Goal: Feedback & Contribution: Submit feedback/report problem

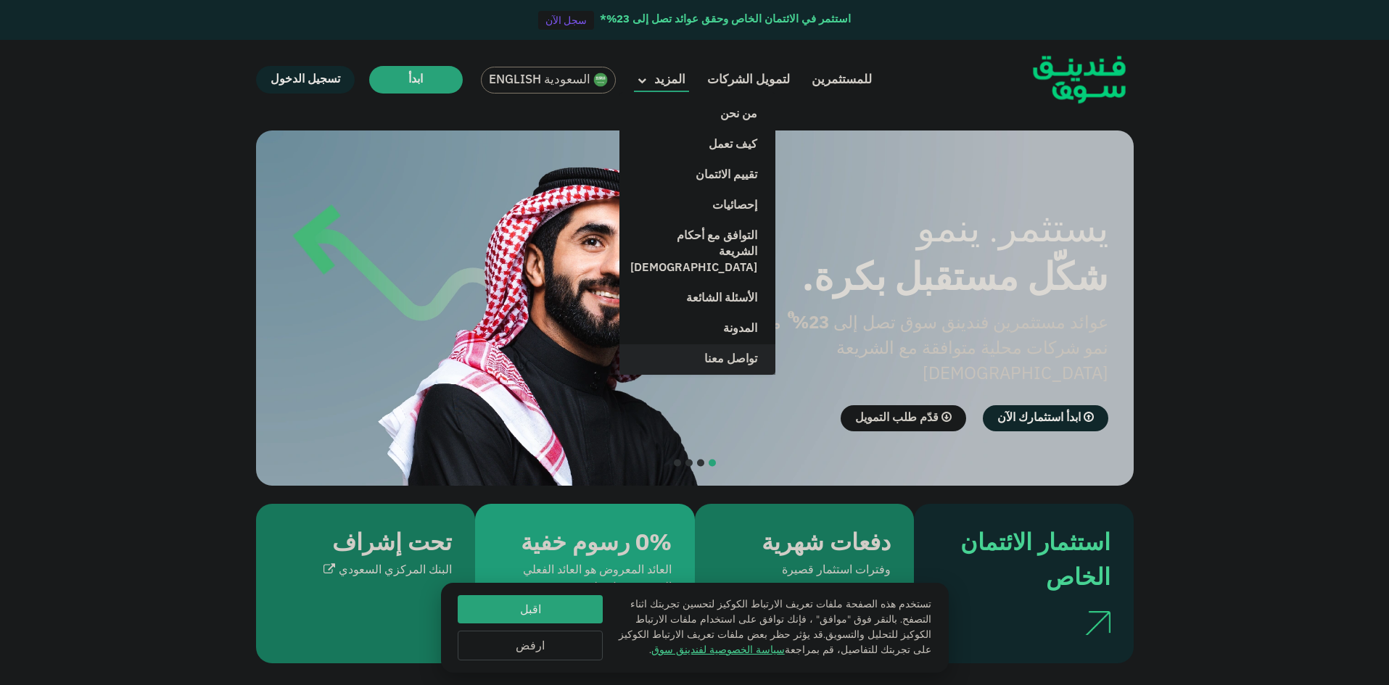
click at [735, 345] on link "تواصل معنا" at bounding box center [697, 360] width 156 height 30
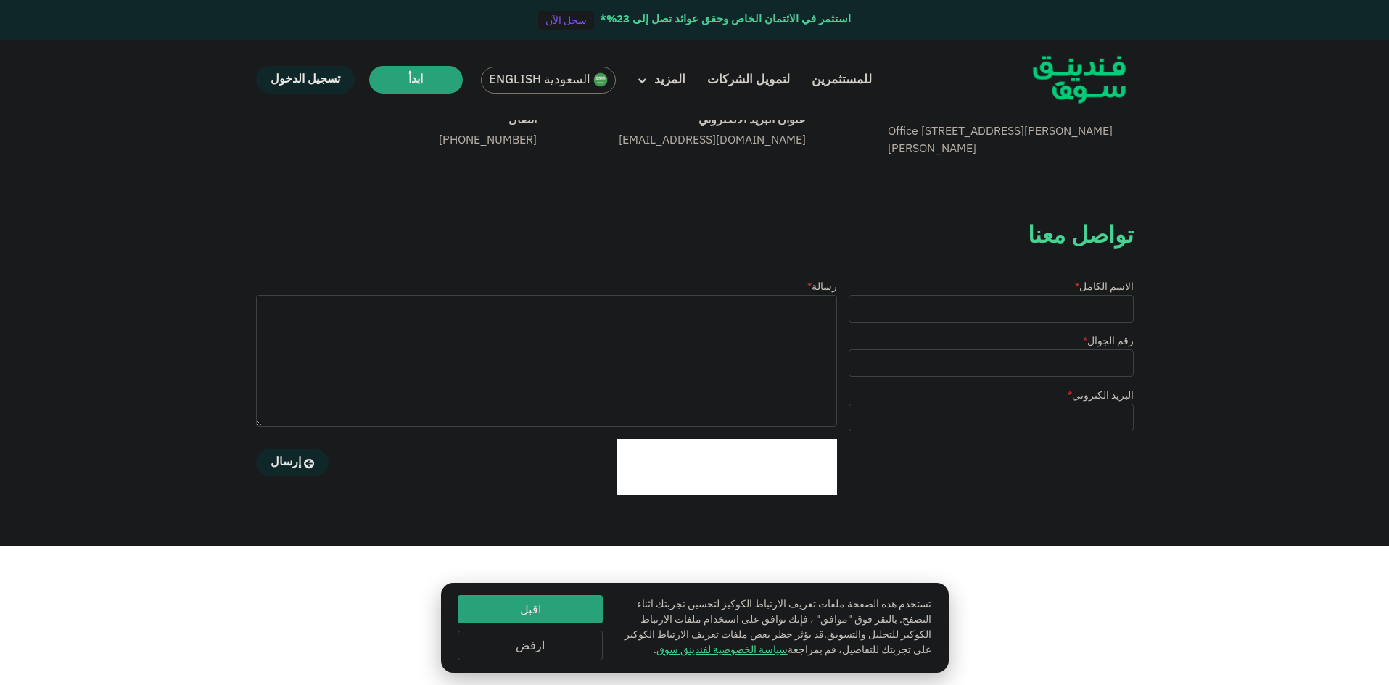
scroll to position [218, 0]
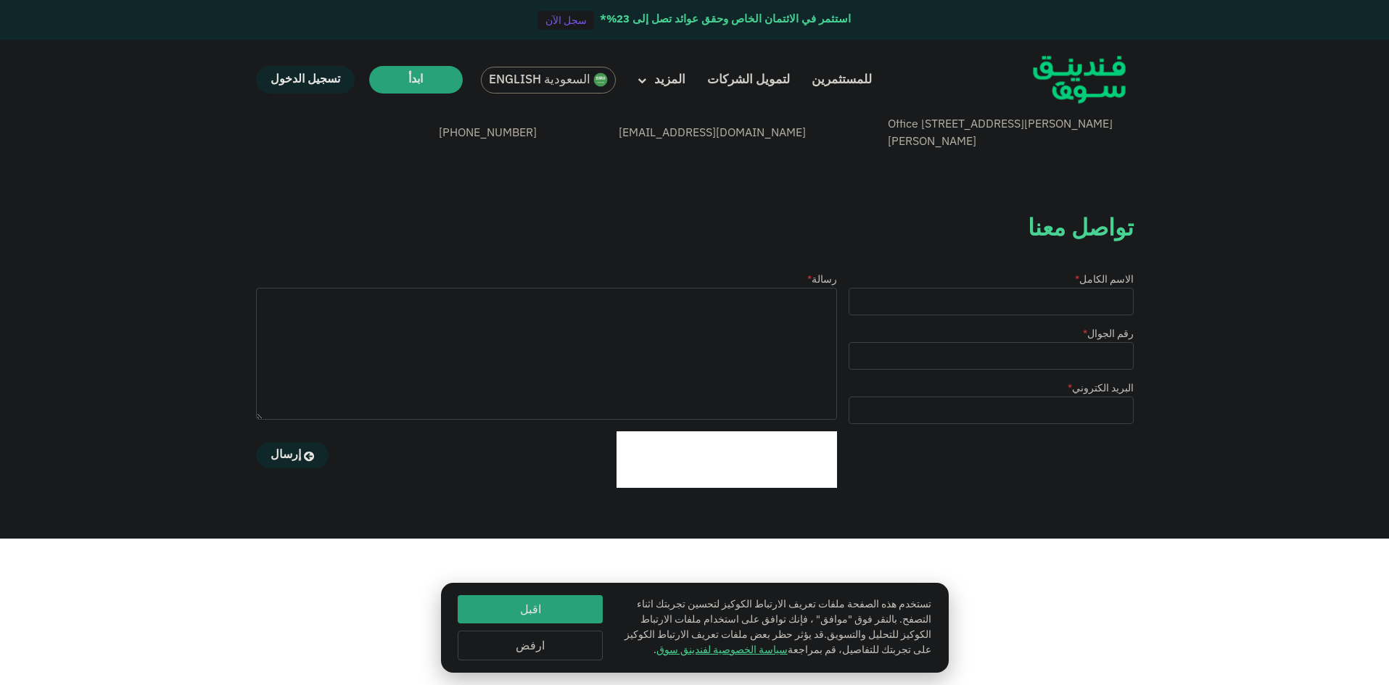
click at [554, 653] on button "ارفض" at bounding box center [530, 646] width 145 height 30
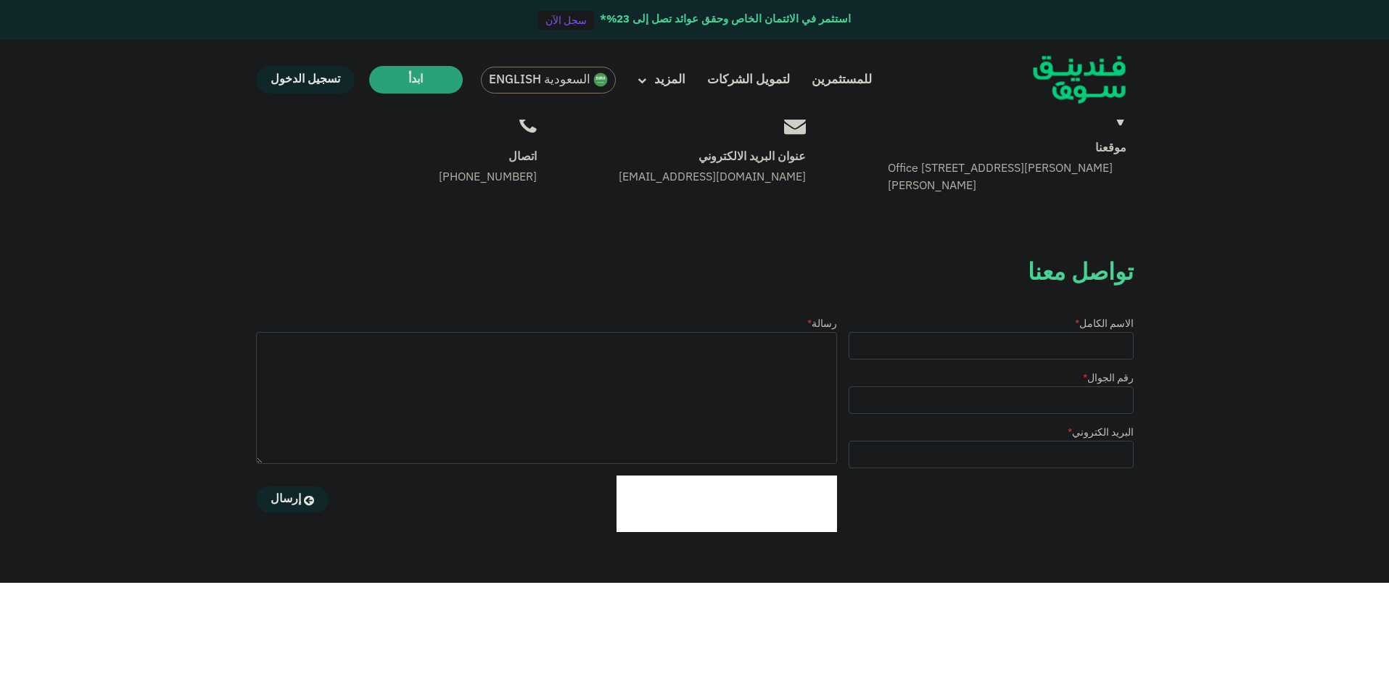
scroll to position [127, 0]
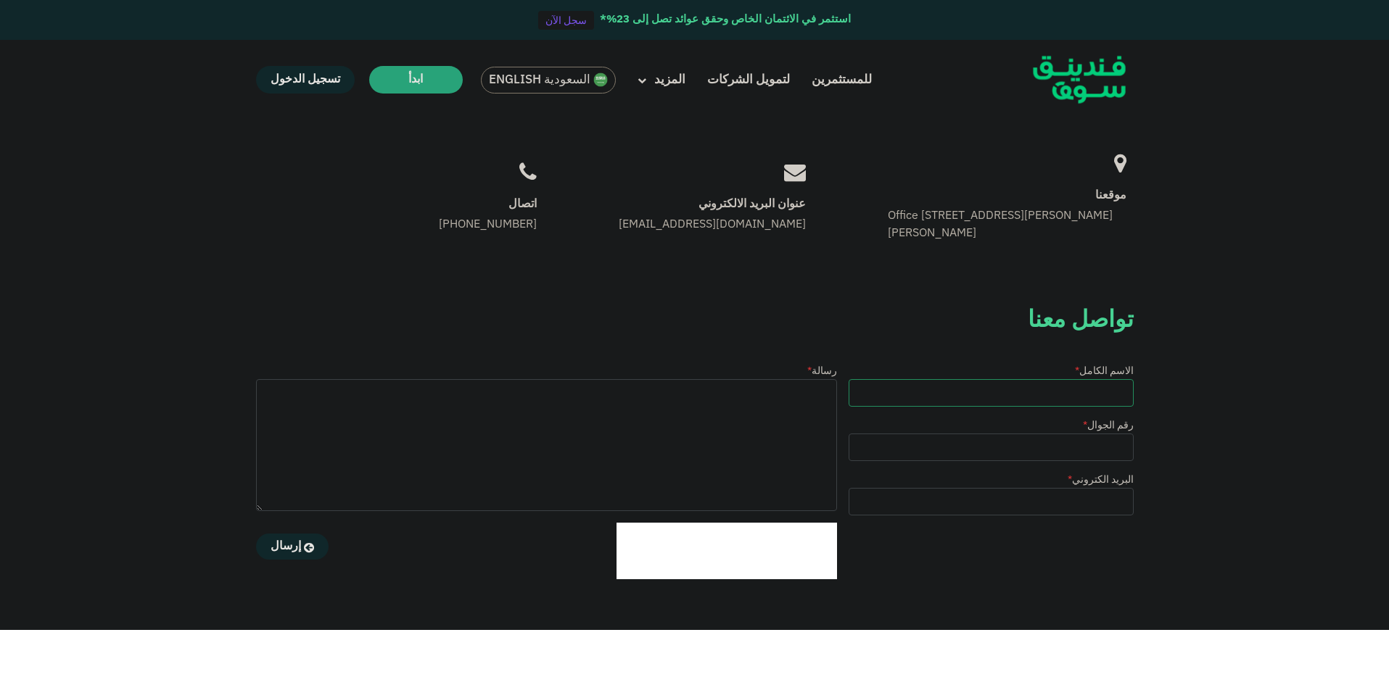
click at [997, 400] on input "الاسم الكامل *" at bounding box center [991, 393] width 285 height 28
type input "محمد العبداللطيف"
click at [1036, 452] on input "رقم الجوال *" at bounding box center [991, 448] width 285 height 28
type input "0541695979"
click at [945, 490] on input "البريد الكتروني *" at bounding box center [991, 502] width 285 height 28
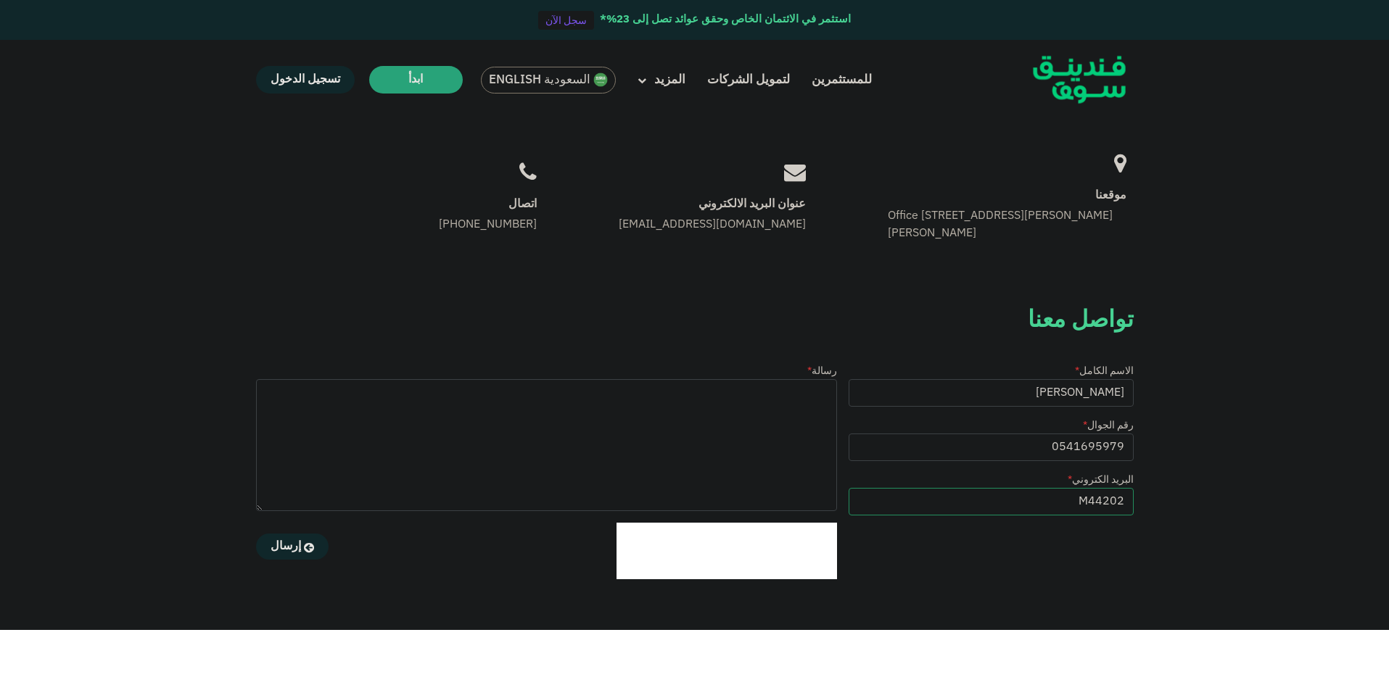
type input "M442020"
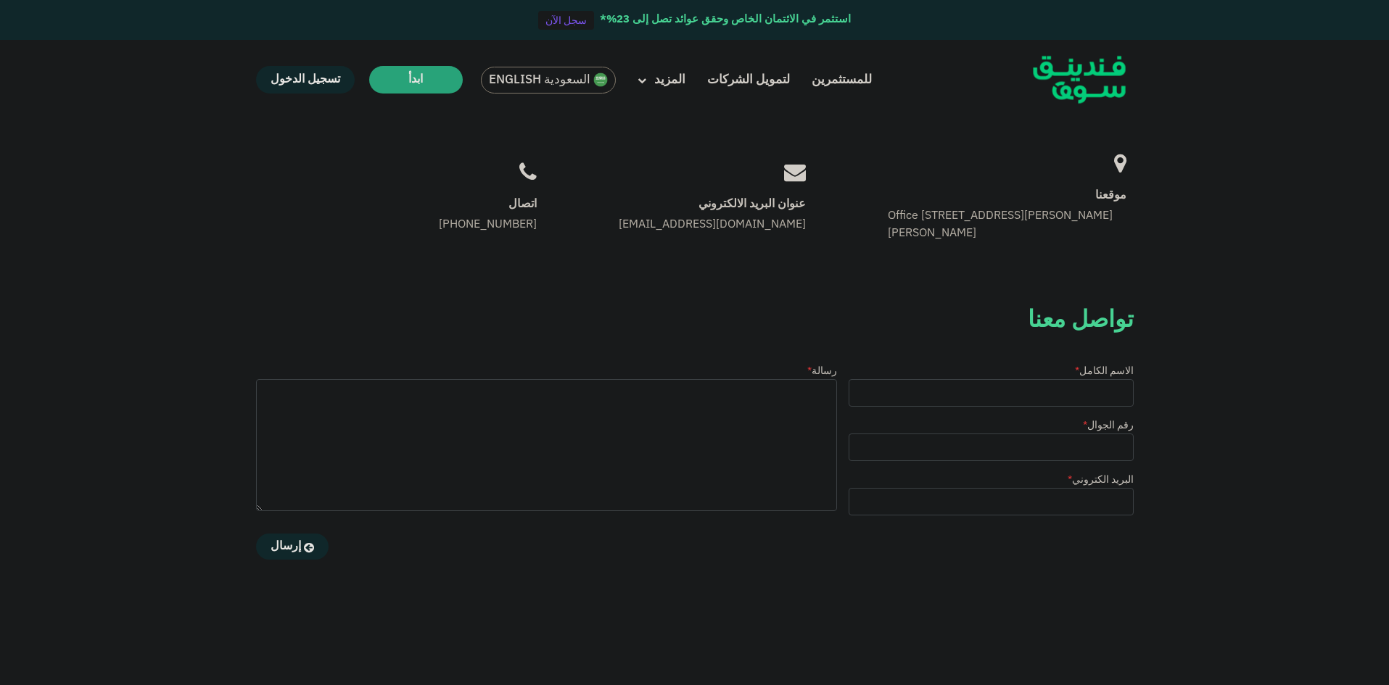
click at [617, 525] on iframe at bounding box center [727, 551] width 220 height 57
click at [1023, 395] on input "الاسم الكامل *" at bounding box center [991, 393] width 285 height 28
type input "محمد العبداللطيف"
click at [966, 452] on input "رقم الجوال *" at bounding box center [991, 448] width 285 height 28
type input "0541695979"
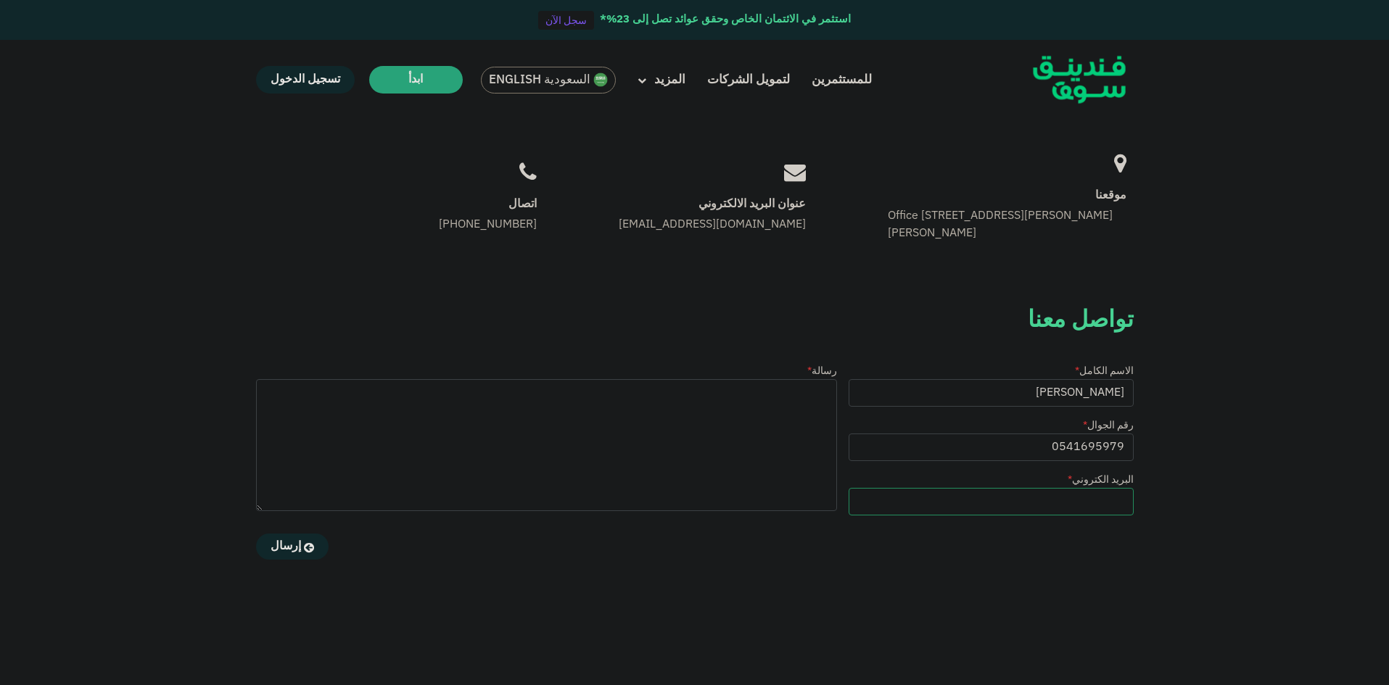
click at [916, 495] on input "البريد الكتروني *" at bounding box center [991, 502] width 285 height 28
type input "M442020620"
drag, startPoint x: 1020, startPoint y: 390, endPoint x: 1213, endPoint y: 388, distance: 192.9
click at [1211, 388] on div "تواصل معنا موقعنا Office 14, Floor 2, Uthman Ibn Affan Rd, Al Izdihar, Riyadh 1…" at bounding box center [694, 457] width 1389 height 928
type input "[PERSON_NAME]"
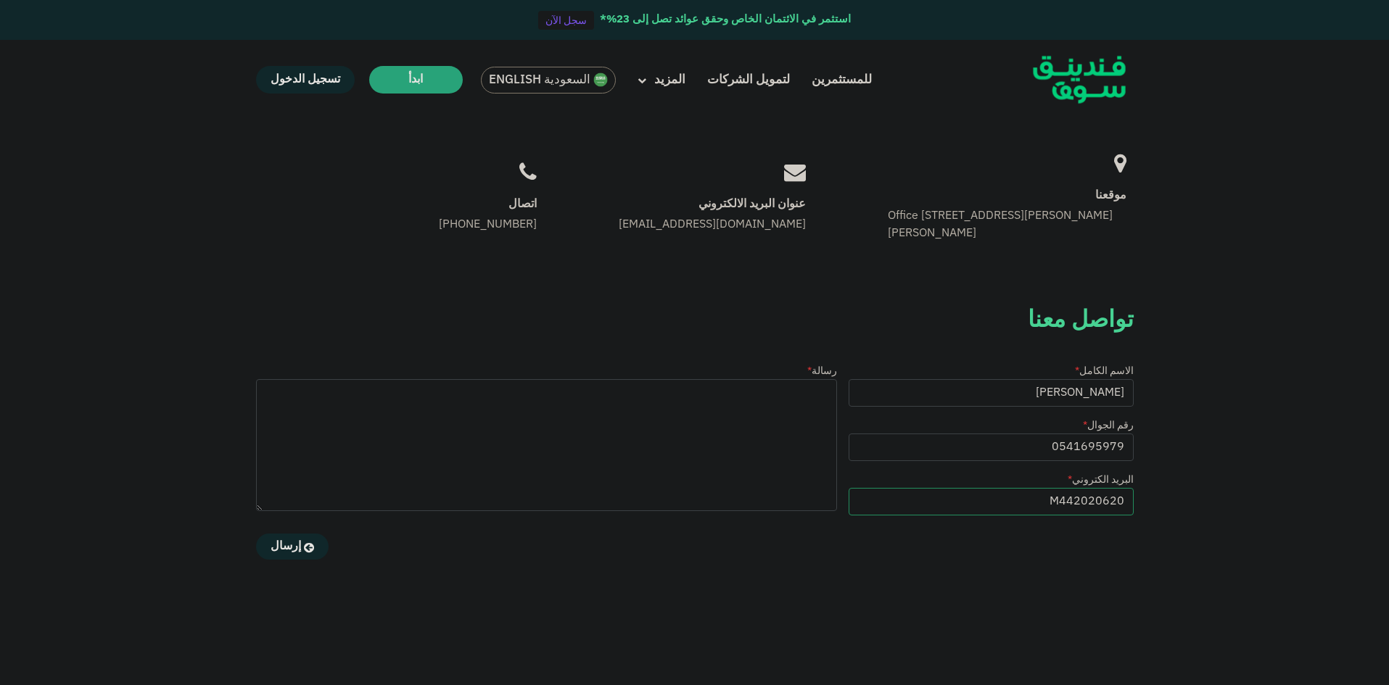
click at [1008, 502] on input "M442020620" at bounding box center [991, 502] width 285 height 28
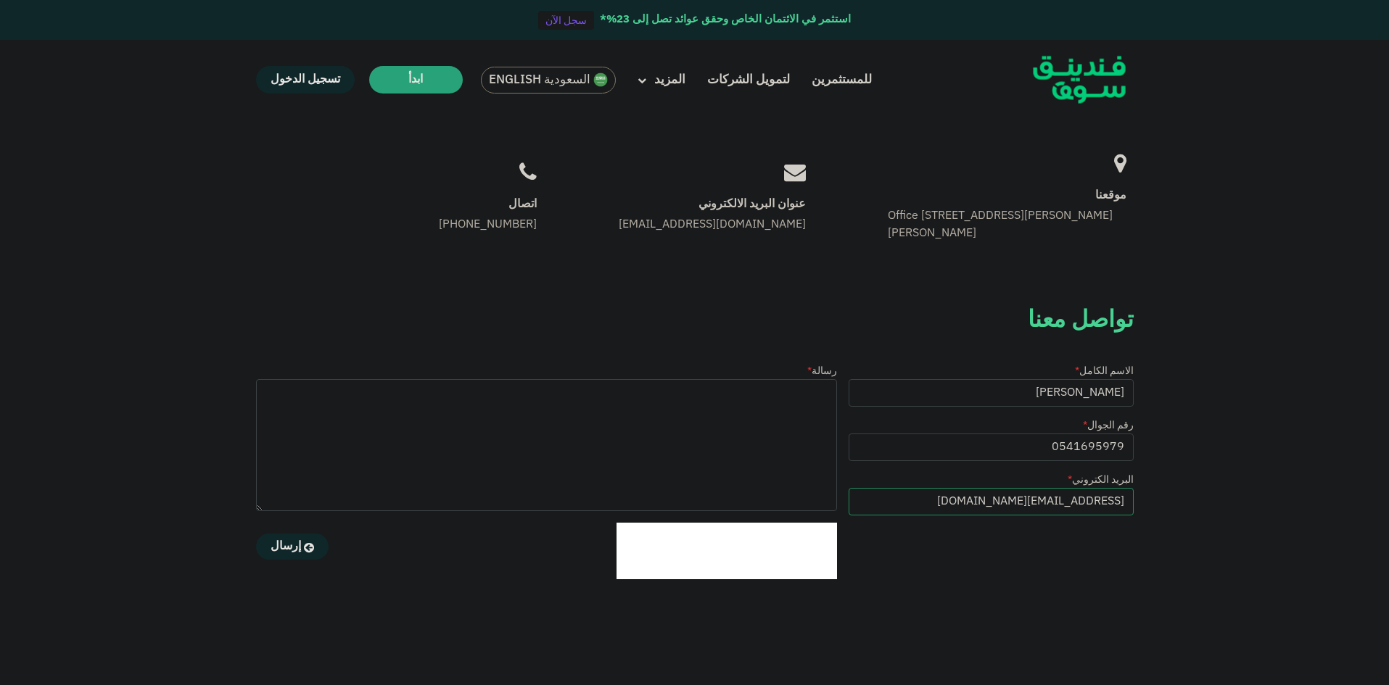
type input "M442020620@gmail.com"
click at [761, 430] on textarea "رسالة *" at bounding box center [546, 445] width 581 height 132
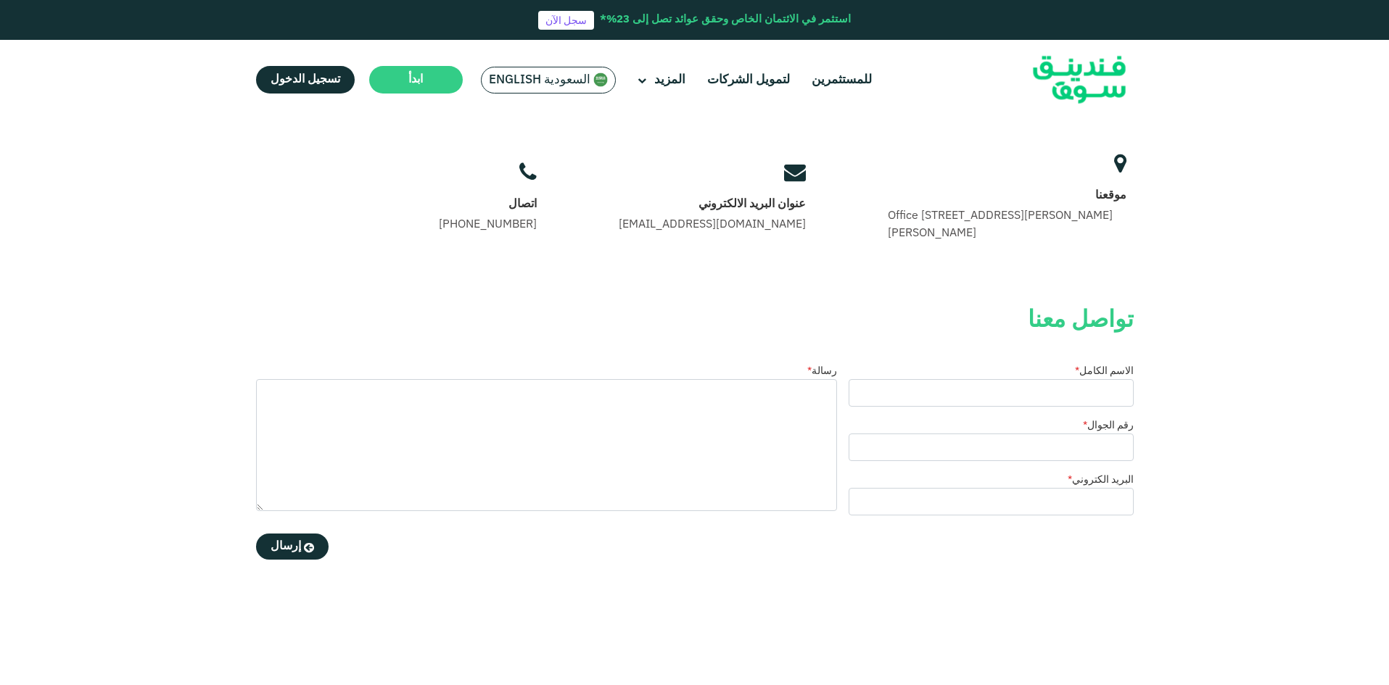
click at [979, 408] on div "الاسم الكامل * رقم الجوال * البريد الكتروني *" at bounding box center [991, 471] width 285 height 215
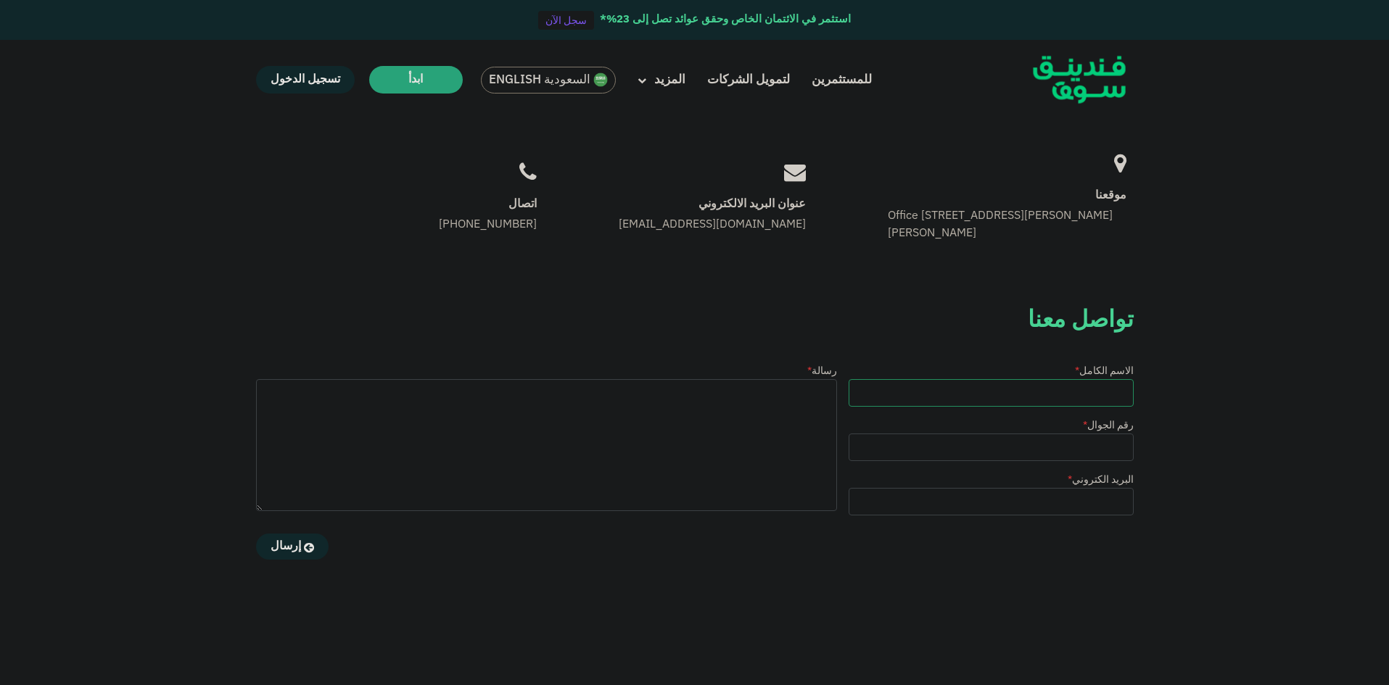
click at [922, 395] on input "الاسم الكامل *" at bounding box center [991, 393] width 285 height 28
type input "Mohammed Alabdullatif"
click at [966, 444] on input "رقم الجوال *" at bounding box center [991, 448] width 285 height 28
type input "0541695979"
click at [1026, 490] on input "البريد الكتروني *" at bounding box center [991, 502] width 285 height 28
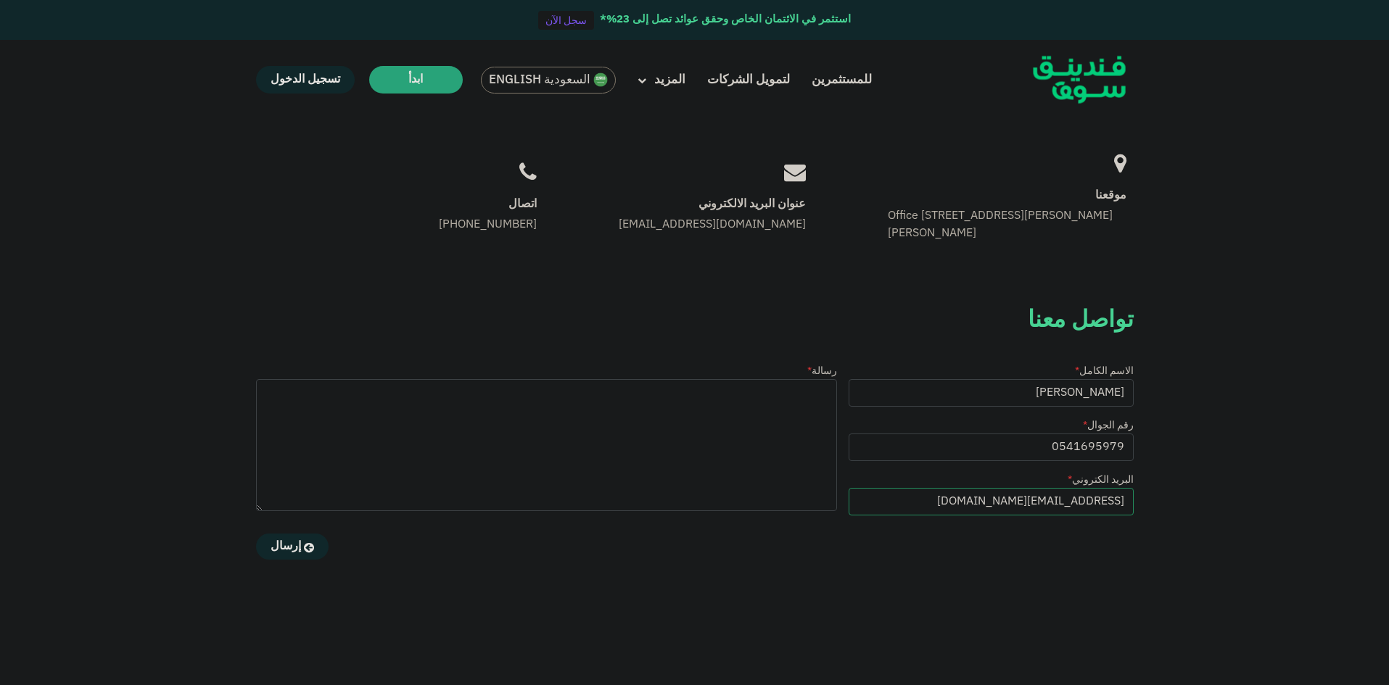
type input "M442020620@gmail.com"
click at [680, 429] on textarea "رسالة *" at bounding box center [546, 445] width 581 height 132
paste textarea "Hello SKCPA team My name is Mohammed Alabdullatif fresh accounting graduate see…"
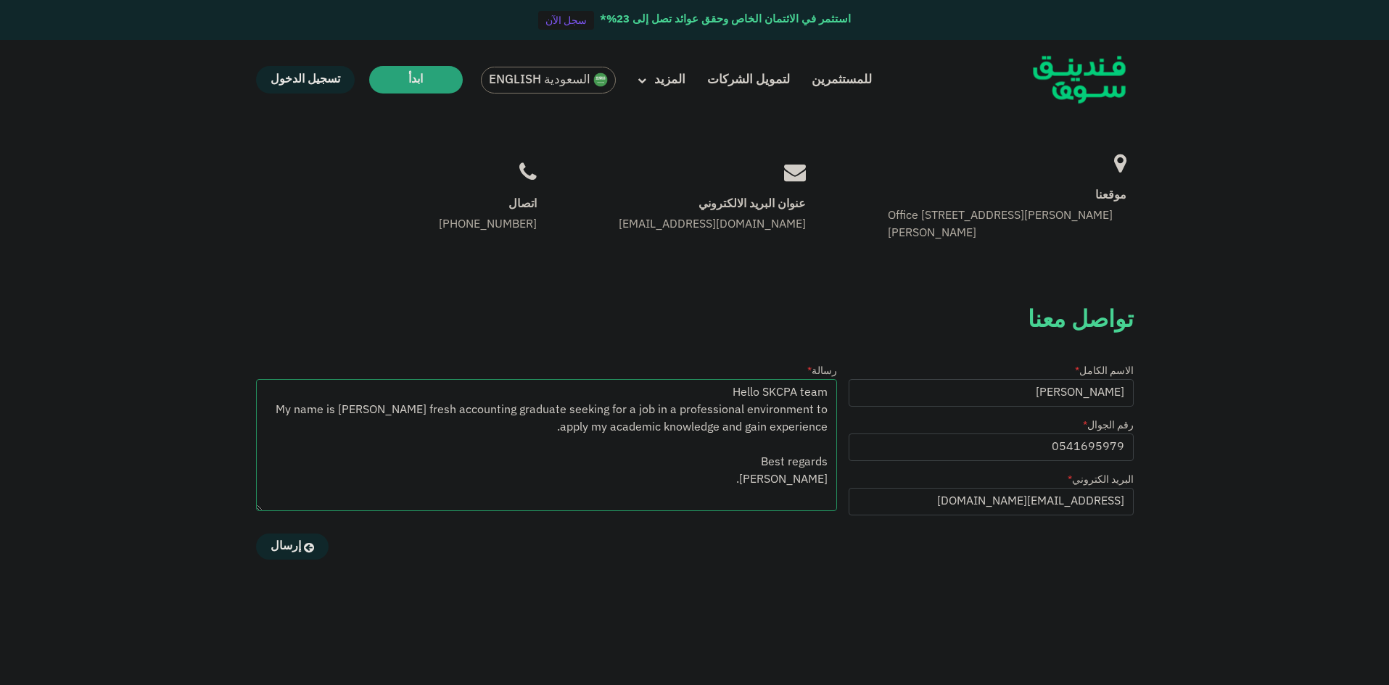
click at [734, 392] on textarea "Hello SKCPA team My name is Mohammed Alabdullatif fresh accounting graduate see…" at bounding box center [546, 445] width 581 height 132
click at [785, 395] on textarea "Hello SKCPA team My name is Mohammed Alabdullatif fresh accounting graduate see…" at bounding box center [546, 445] width 581 height 132
type textarea "Hello Funding Souq team My name is Mohammed Alabdullatif fresh accounting gradu…"
click at [278, 546] on span "إرسال" at bounding box center [286, 546] width 30 height 11
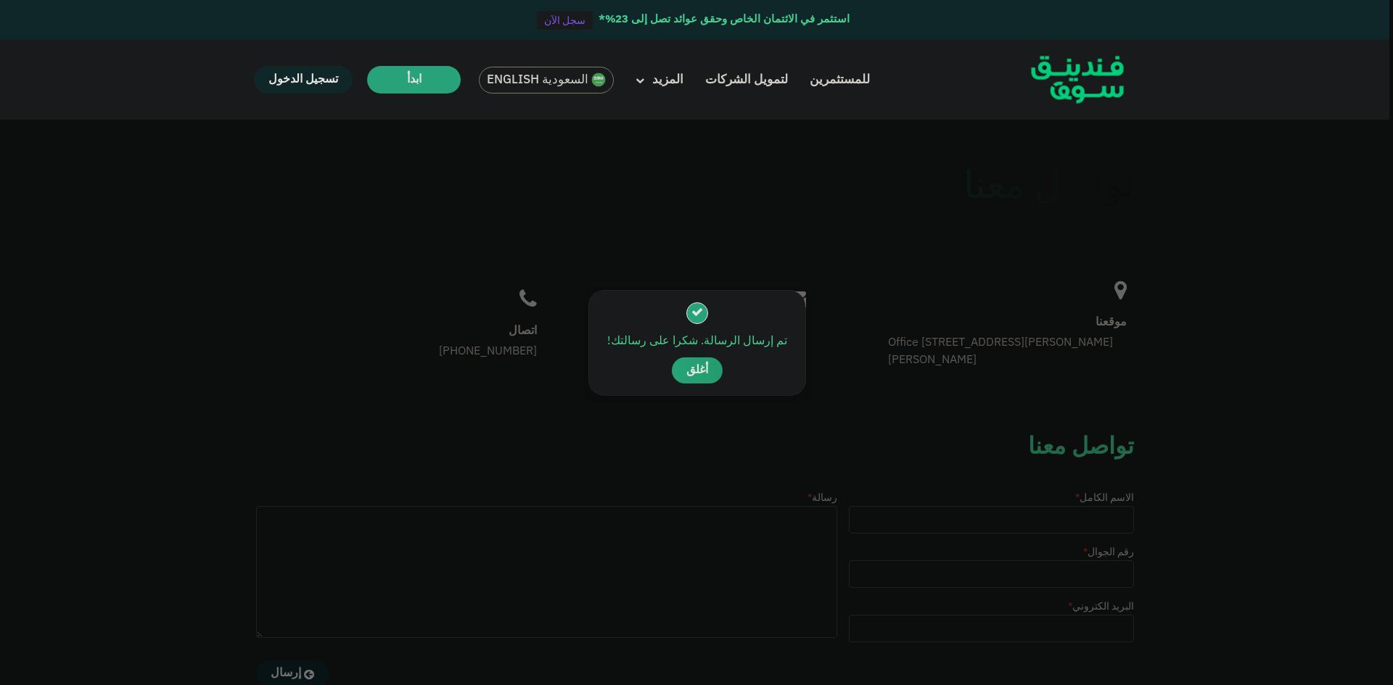
click at [680, 371] on button "أغلق" at bounding box center [697, 371] width 51 height 26
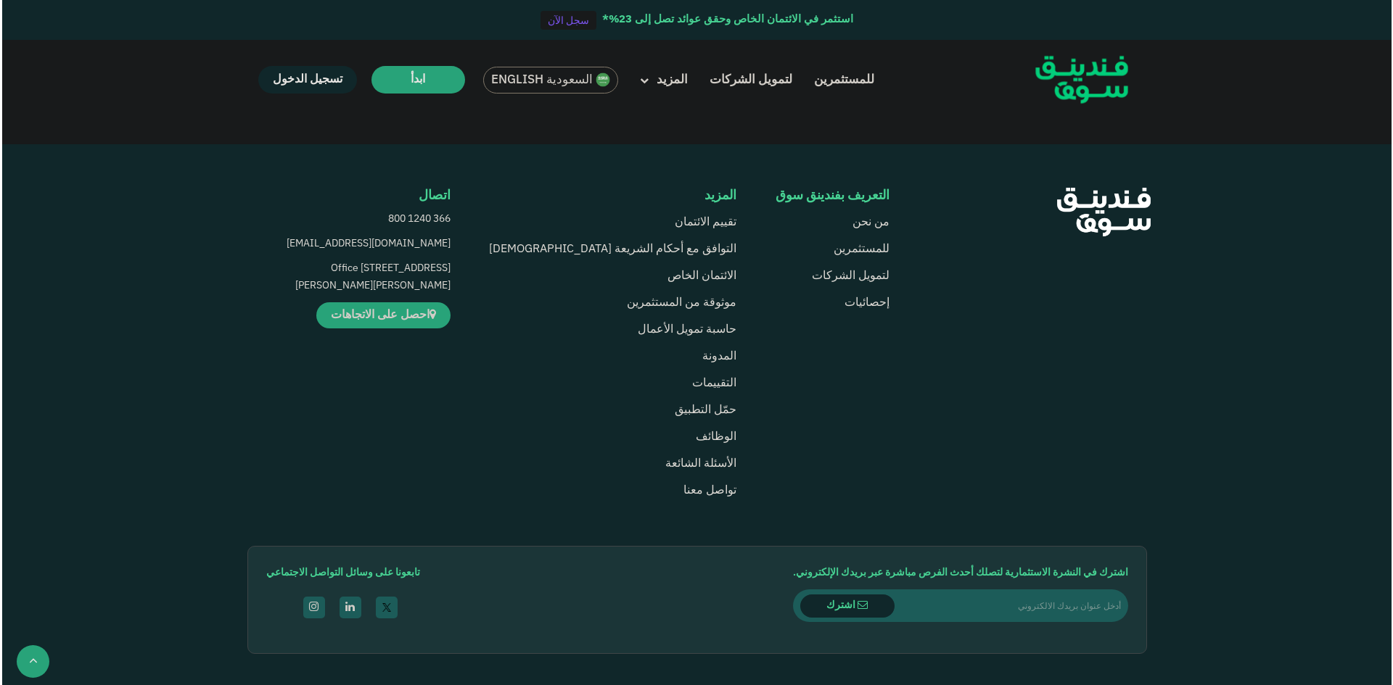
scroll to position [889, 0]
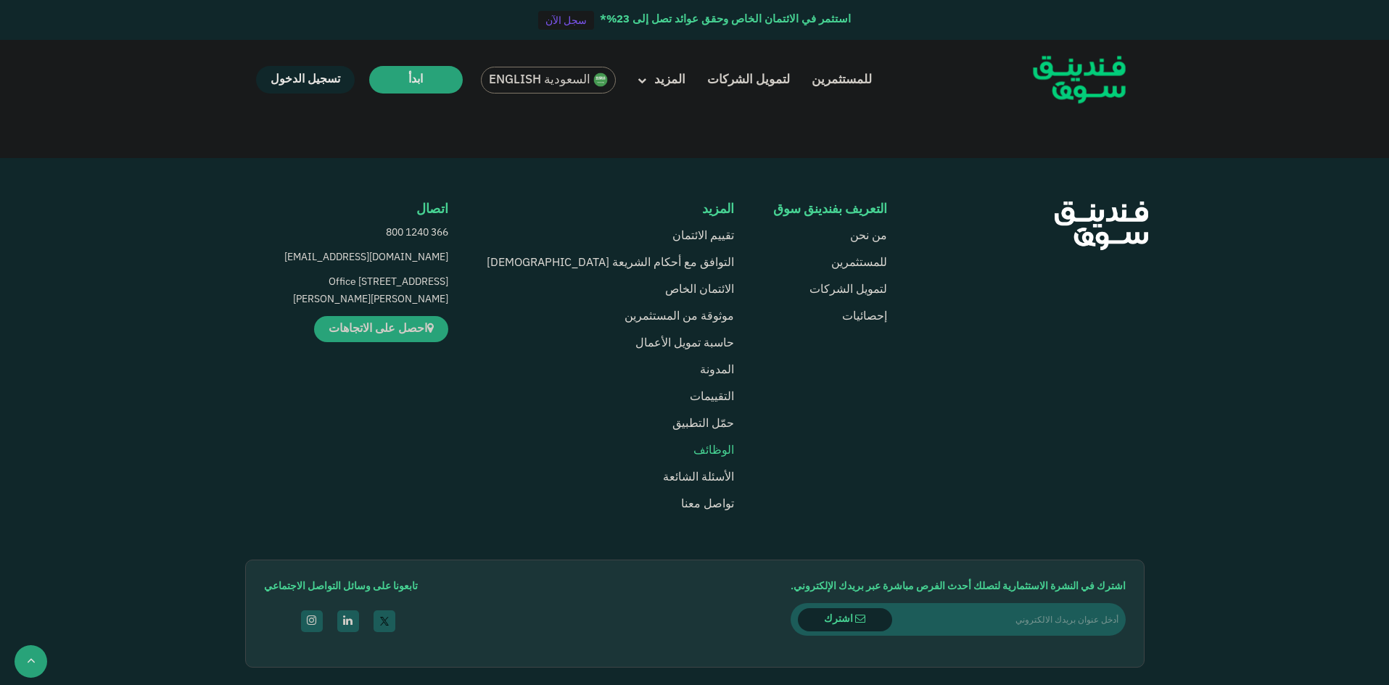
click at [693, 453] on span "الوظائف" at bounding box center [713, 450] width 41 height 11
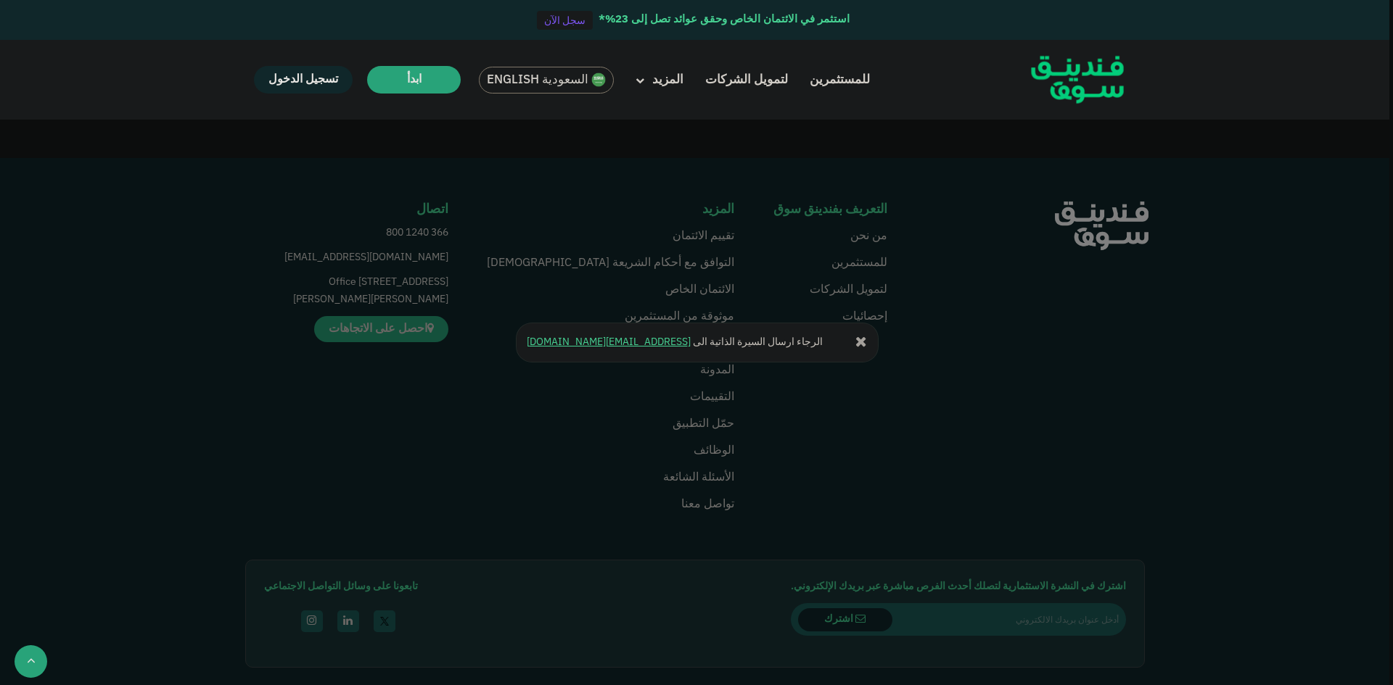
drag, startPoint x: 619, startPoint y: 339, endPoint x: 926, endPoint y: 283, distance: 311.9
click at [926, 283] on div "الرجاء ارسال السيرة الذاتية الى [EMAIL_ADDRESS][DOMAIN_NAME]" at bounding box center [696, 342] width 1393 height 685
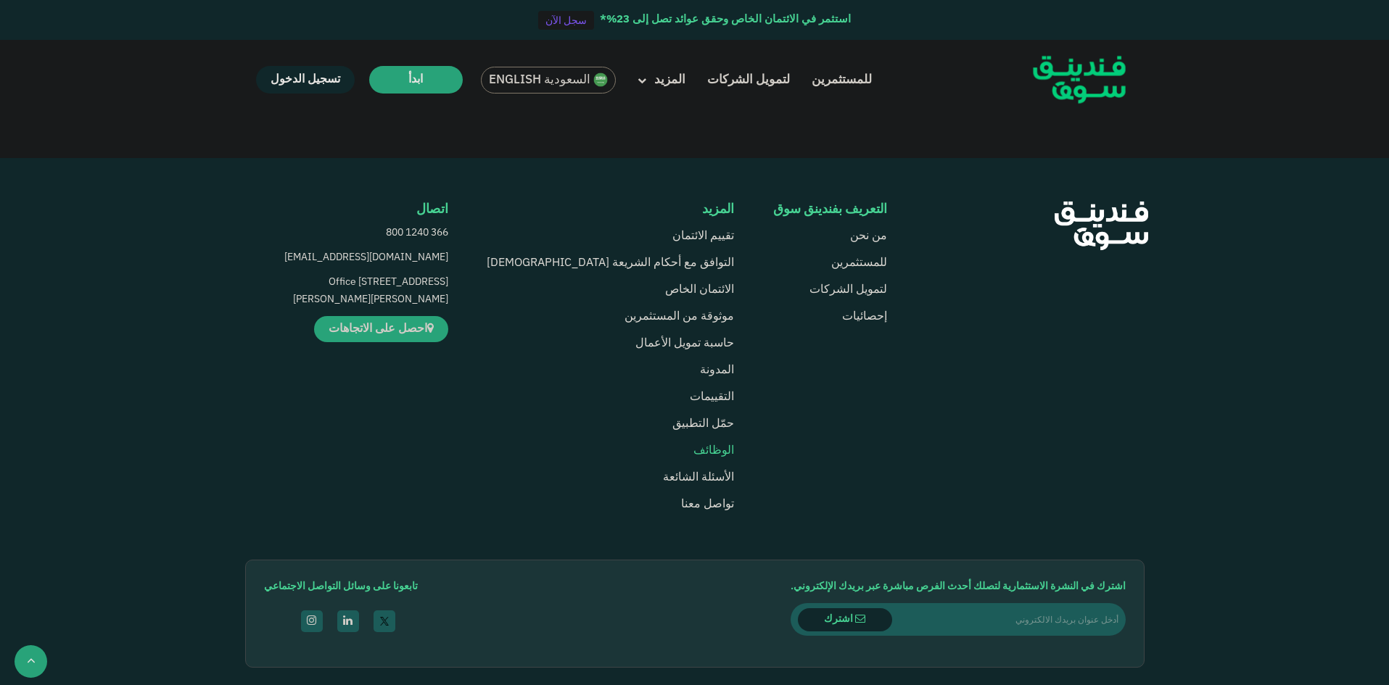
click at [693, 453] on span "الوظائف" at bounding box center [713, 450] width 41 height 11
